Goal: Navigation & Orientation: Understand site structure

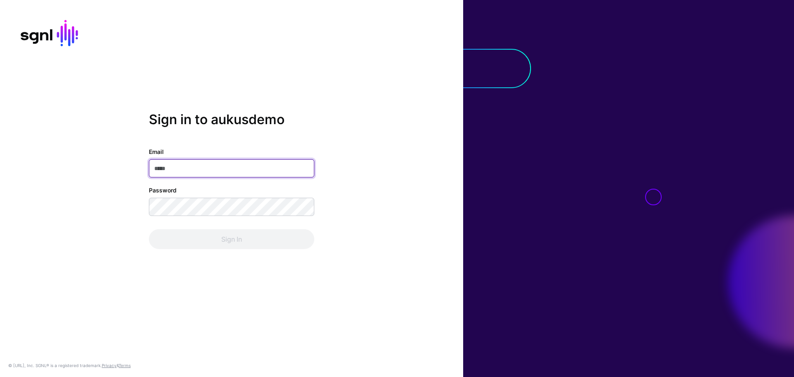
click at [214, 165] on input "Email" at bounding box center [231, 168] width 165 height 18
paste input "**********"
type input "**********"
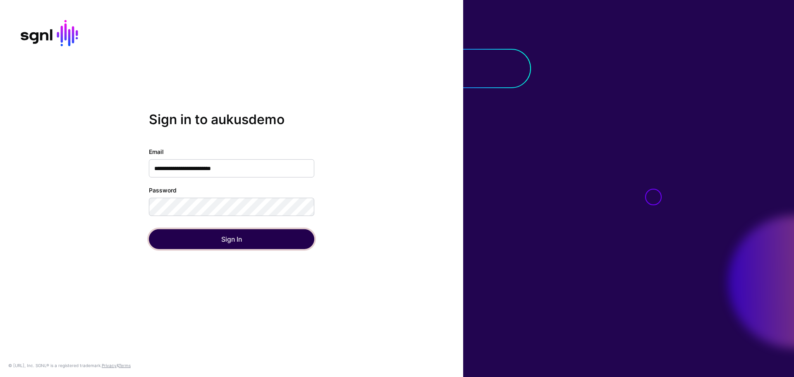
click at [214, 235] on button "Sign In" at bounding box center [231, 239] width 165 height 20
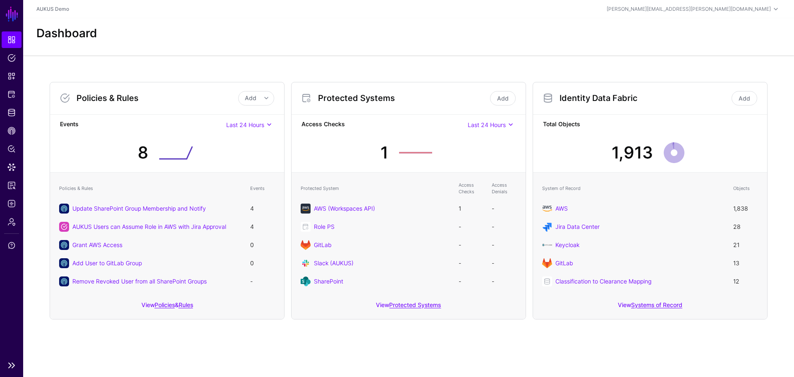
click at [12, 367] on link at bounding box center [11, 365] width 23 height 10
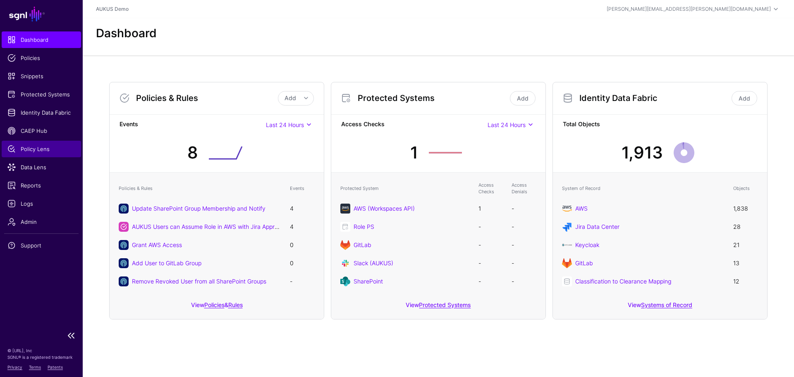
click at [34, 151] on span "Policy Lens" at bounding box center [41, 149] width 68 height 8
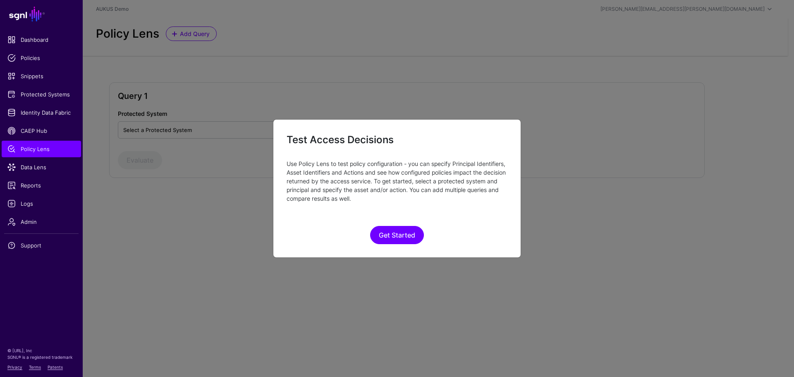
click at [255, 247] on ngb-modal-window "Test Access Decisions Use Policy Lens to test policy configuration - you can sp…" at bounding box center [397, 188] width 794 height 377
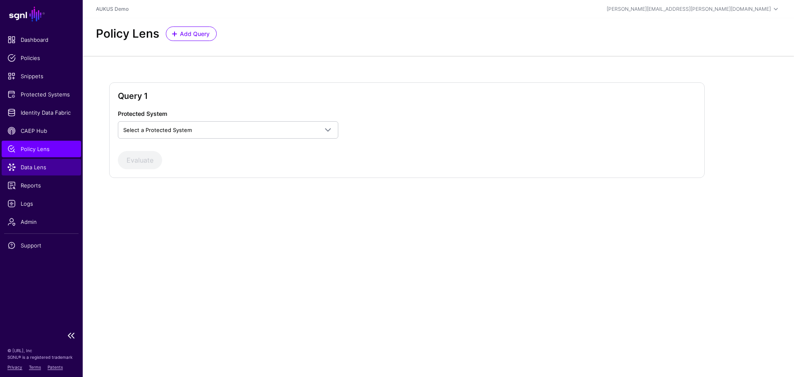
click at [42, 165] on span "Data Lens" at bounding box center [41, 167] width 68 height 8
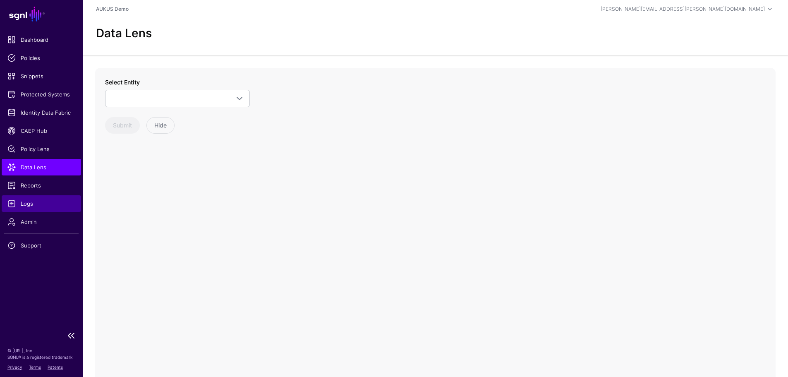
click at [39, 206] on span "Logs" at bounding box center [41, 203] width 68 height 8
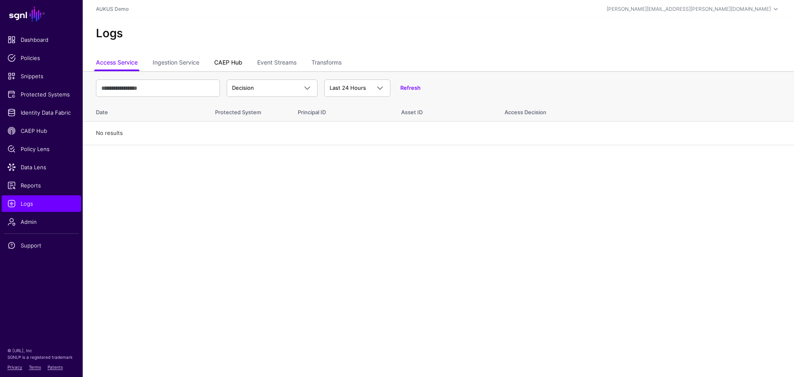
click at [231, 67] on link "CAEP Hub" at bounding box center [228, 63] width 28 height 16
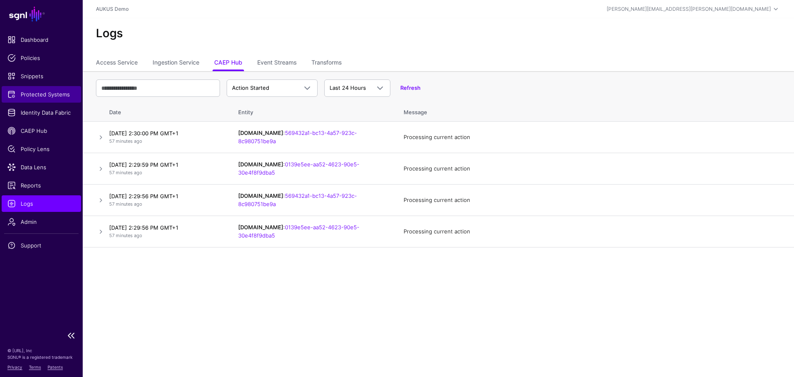
click at [36, 93] on span "Protected Systems" at bounding box center [41, 94] width 68 height 8
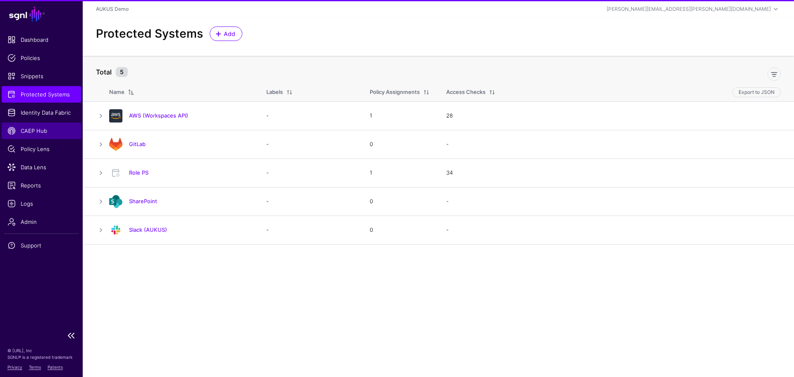
click at [37, 135] on link "CAEP Hub" at bounding box center [41, 130] width 79 height 17
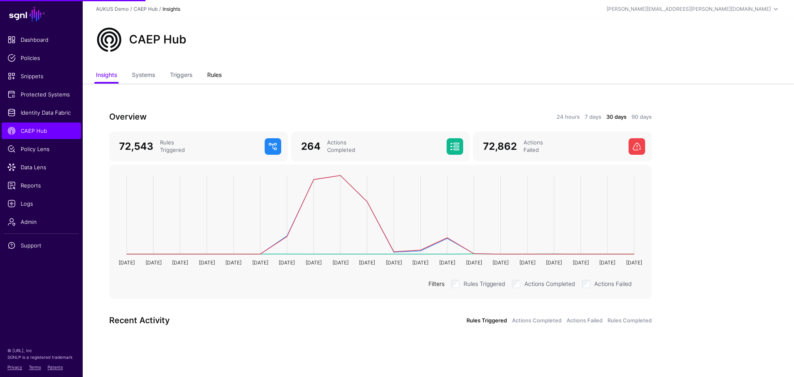
click at [218, 74] on link "Rules" at bounding box center [214, 76] width 14 height 16
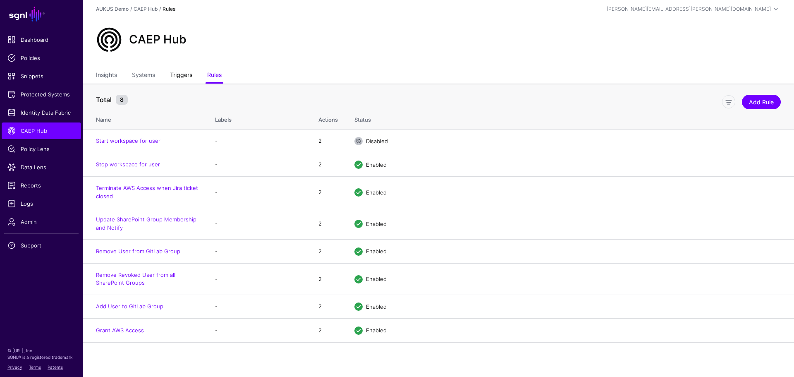
click at [192, 72] on link "Triggers" at bounding box center [181, 76] width 22 height 16
